Goal: Information Seeking & Learning: Learn about a topic

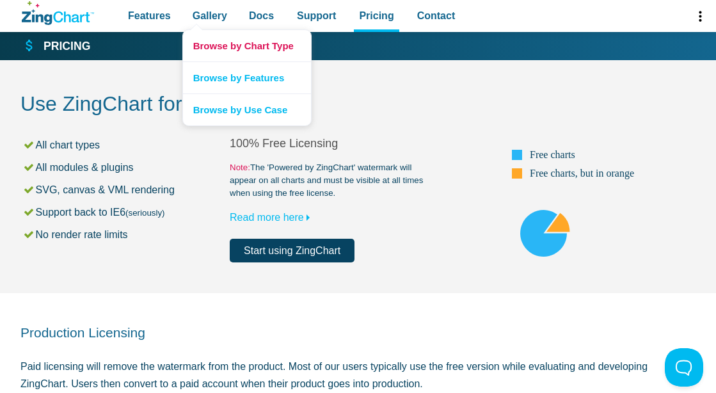
click at [218, 40] on link "Browse by Chart Type" at bounding box center [247, 45] width 128 height 31
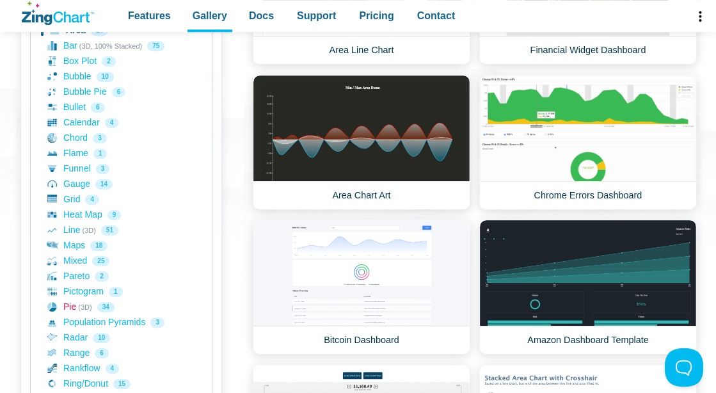
click at [71, 306] on link "Pie (3D) 34" at bounding box center [121, 306] width 148 height 15
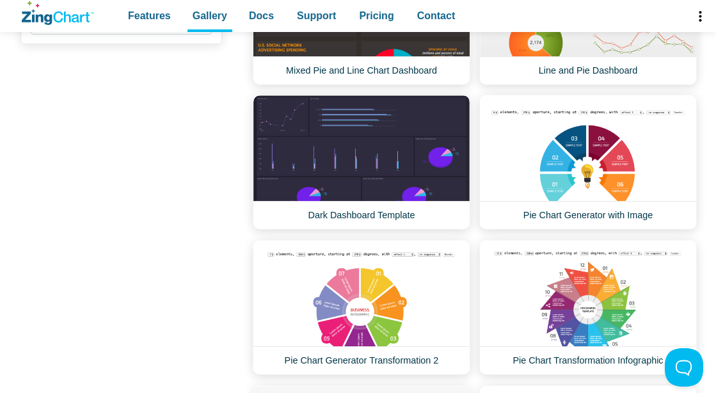
scroll to position [985, 0]
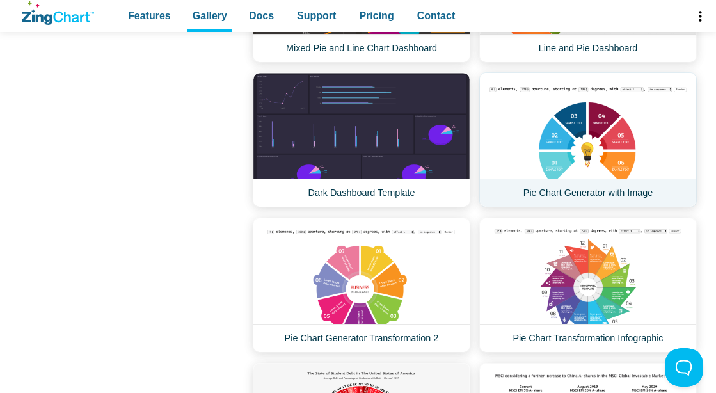
click at [647, 141] on link "Pie Chart Generator with Image" at bounding box center [588, 139] width 218 height 135
